Goal: Transaction & Acquisition: Subscribe to service/newsletter

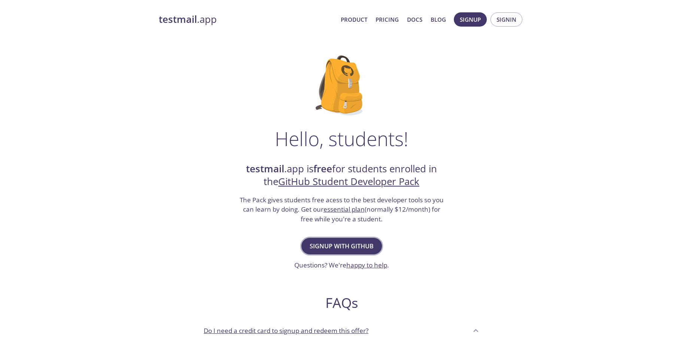
click at [348, 241] on span "Signup with GitHub" at bounding box center [341, 246] width 64 height 10
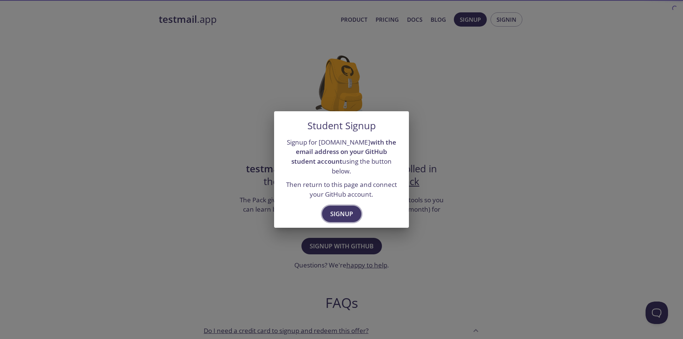
click at [346, 208] on span "Signup" at bounding box center [341, 213] width 23 height 10
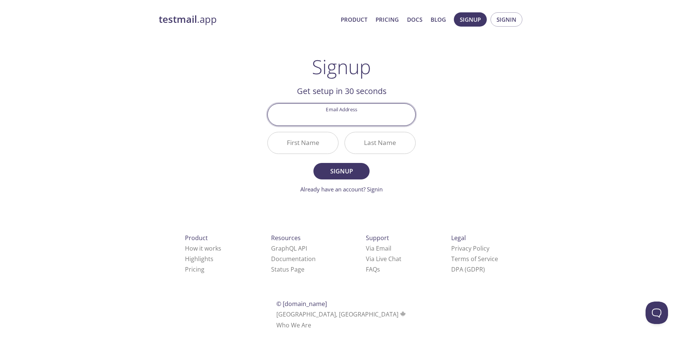
click at [507, 121] on div "testmail .app Product Pricing Docs Blog Signup Signin Signup Get setup in 30 se…" at bounding box center [341, 179] width 383 height 344
click at [351, 116] on input "Email Address" at bounding box center [341, 114] width 147 height 21
type input "[EMAIL_ADDRESS][DOMAIN_NAME]"
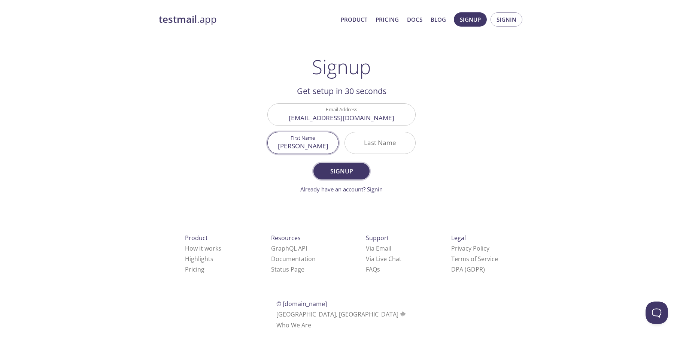
type input "[PERSON_NAME]"
type input "dugrais"
click at [332, 174] on span "Signup" at bounding box center [341, 171] width 40 height 10
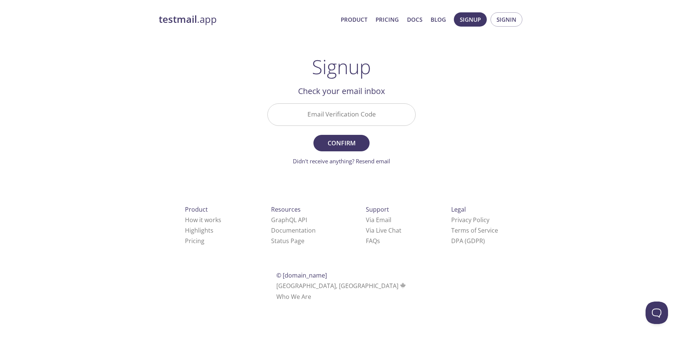
click at [311, 119] on input "Email Verification Code" at bounding box center [341, 114] width 147 height 21
paste input "BVTSBC2"
type input "BVTSBC2"
click at [338, 135] on button "Confirm" at bounding box center [341, 143] width 56 height 16
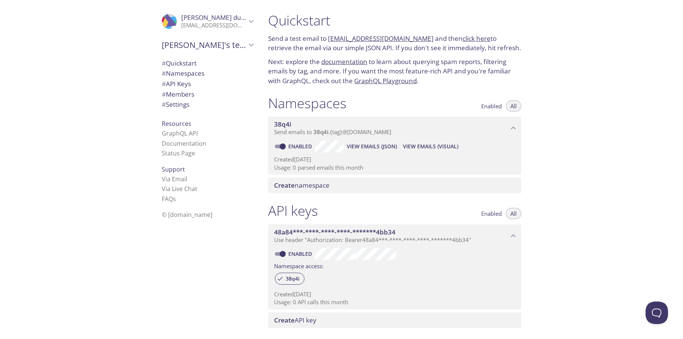
click at [250, 18] on icon "Julien dugrais" at bounding box center [251, 21] width 10 height 10
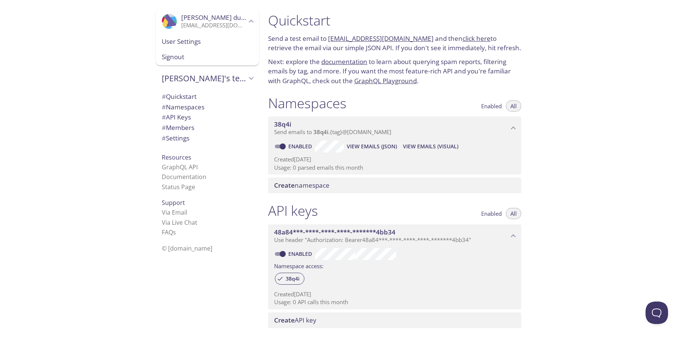
click at [187, 44] on span "User Settings" at bounding box center [207, 42] width 91 height 10
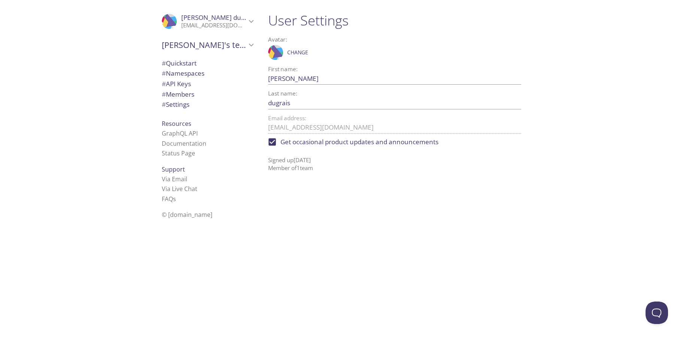
click at [199, 43] on span "[PERSON_NAME]'s team" at bounding box center [204, 45] width 85 height 10
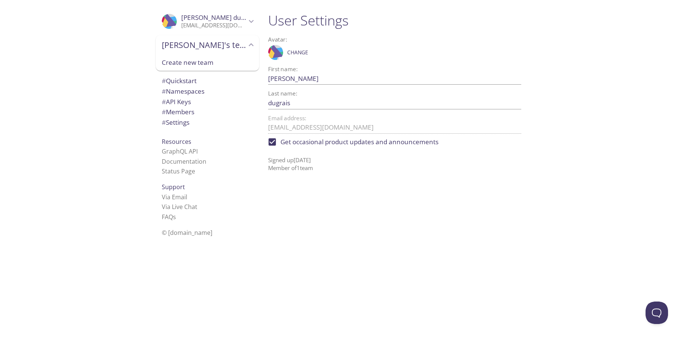
click at [200, 43] on span "[PERSON_NAME]'s team" at bounding box center [204, 45] width 85 height 10
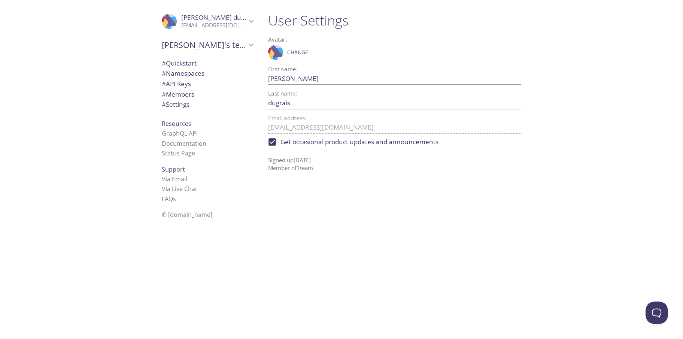
click at [191, 60] on span "# Quickstart" at bounding box center [179, 63] width 35 height 9
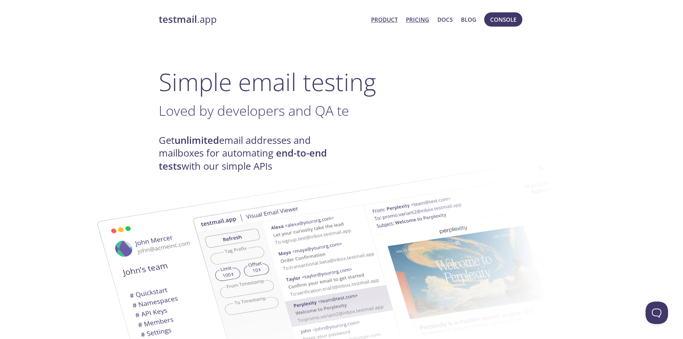
click at [421, 21] on link "Pricing" at bounding box center [417, 20] width 23 height 10
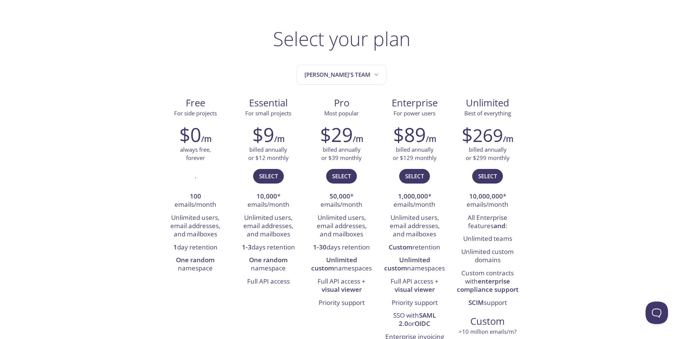
scroll to position [37, 0]
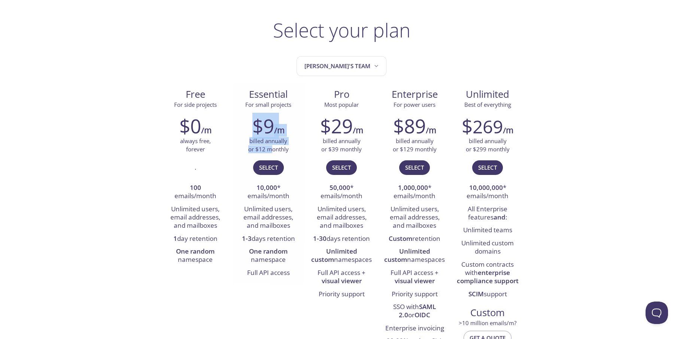
drag, startPoint x: 265, startPoint y: 137, endPoint x: 275, endPoint y: 147, distance: 14.6
click at [273, 146] on div "$9 /m billed annually or $12 monthly Select 10,000 * emails/month Unlimited use…" at bounding box center [268, 197] width 73 height 174
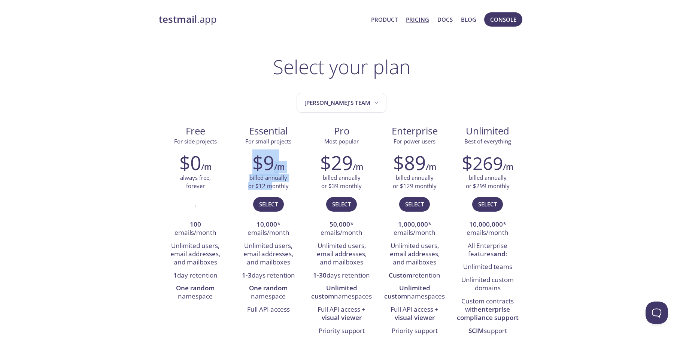
scroll to position [0, 0]
click at [388, 20] on link "Product" at bounding box center [384, 20] width 27 height 10
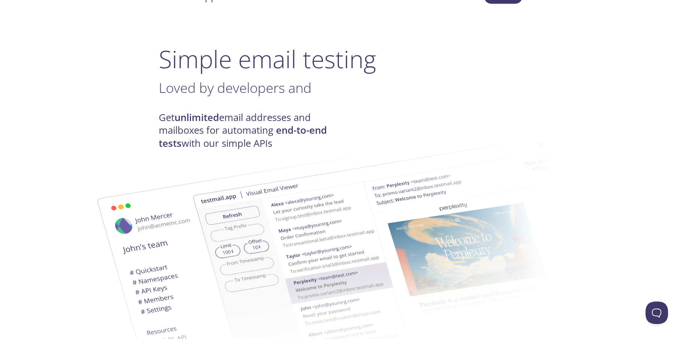
scroll to position [27, 0]
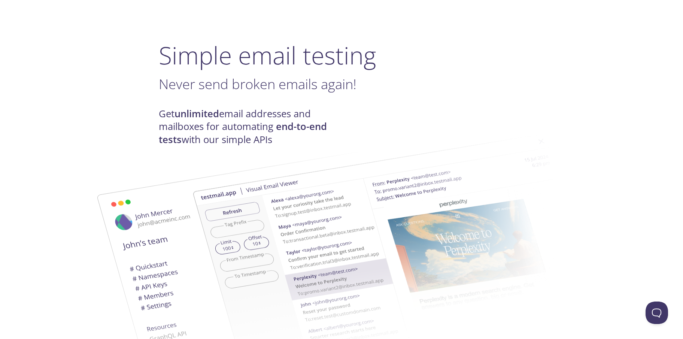
drag, startPoint x: 223, startPoint y: 114, endPoint x: 326, endPoint y: 114, distance: 102.9
click at [326, 114] on h4 "Get unlimited email addresses and mailboxes for automating end-to-end tests wit…" at bounding box center [250, 126] width 183 height 39
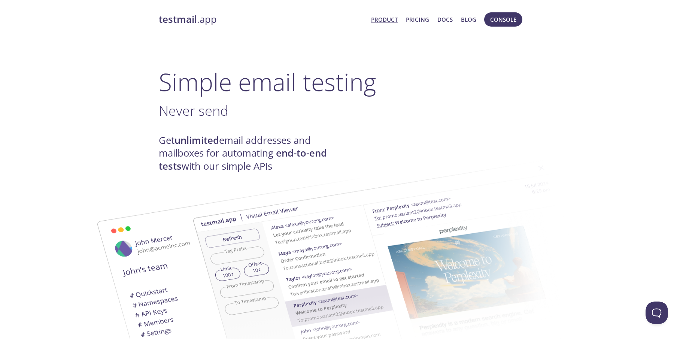
scroll to position [0, 0]
click at [200, 151] on img at bounding box center [394, 275] width 404 height 253
click at [498, 19] on span "Console" at bounding box center [503, 20] width 26 height 10
